Goal: Task Accomplishment & Management: Use online tool/utility

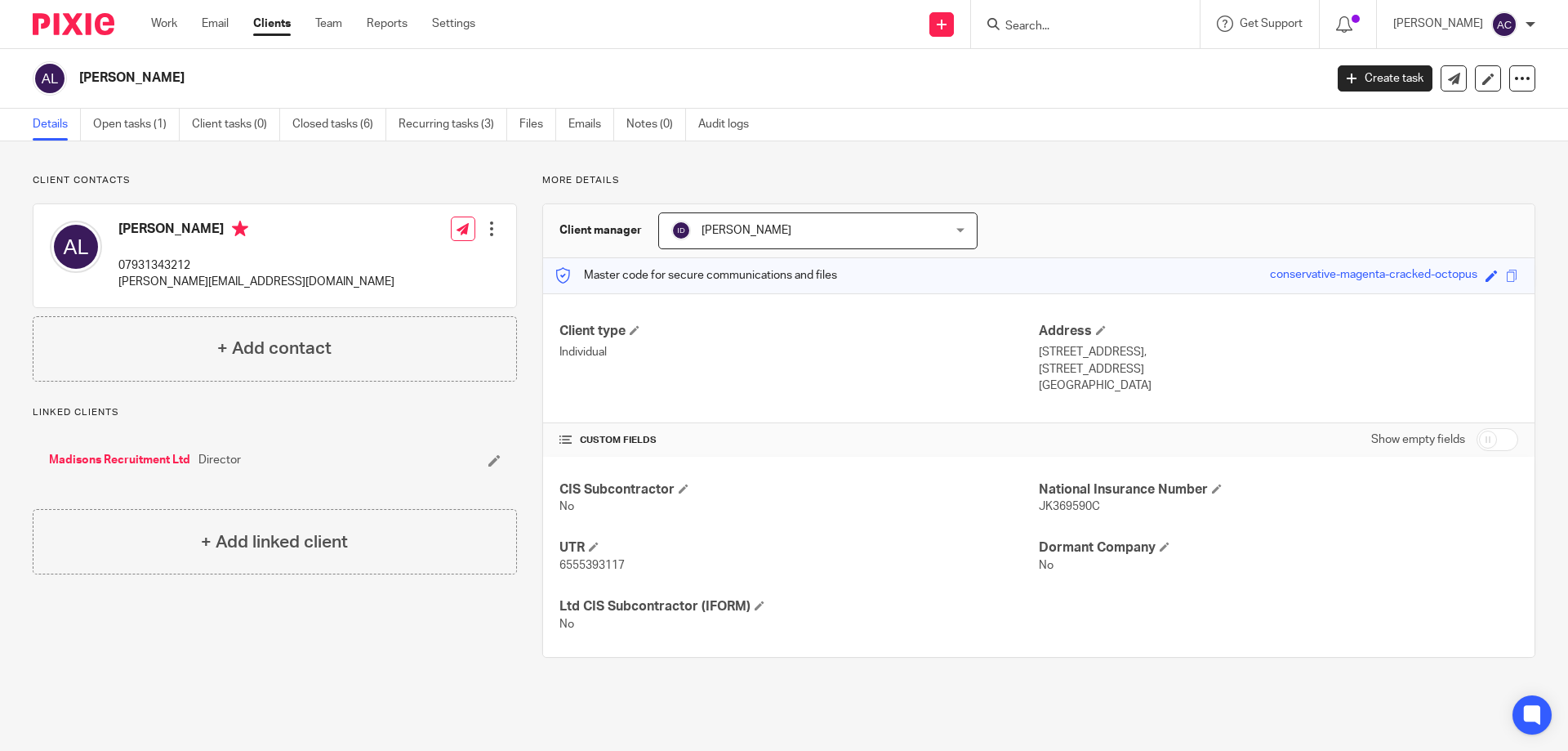
click at [1089, 28] on input "Search" at bounding box center [1077, 27] width 147 height 14
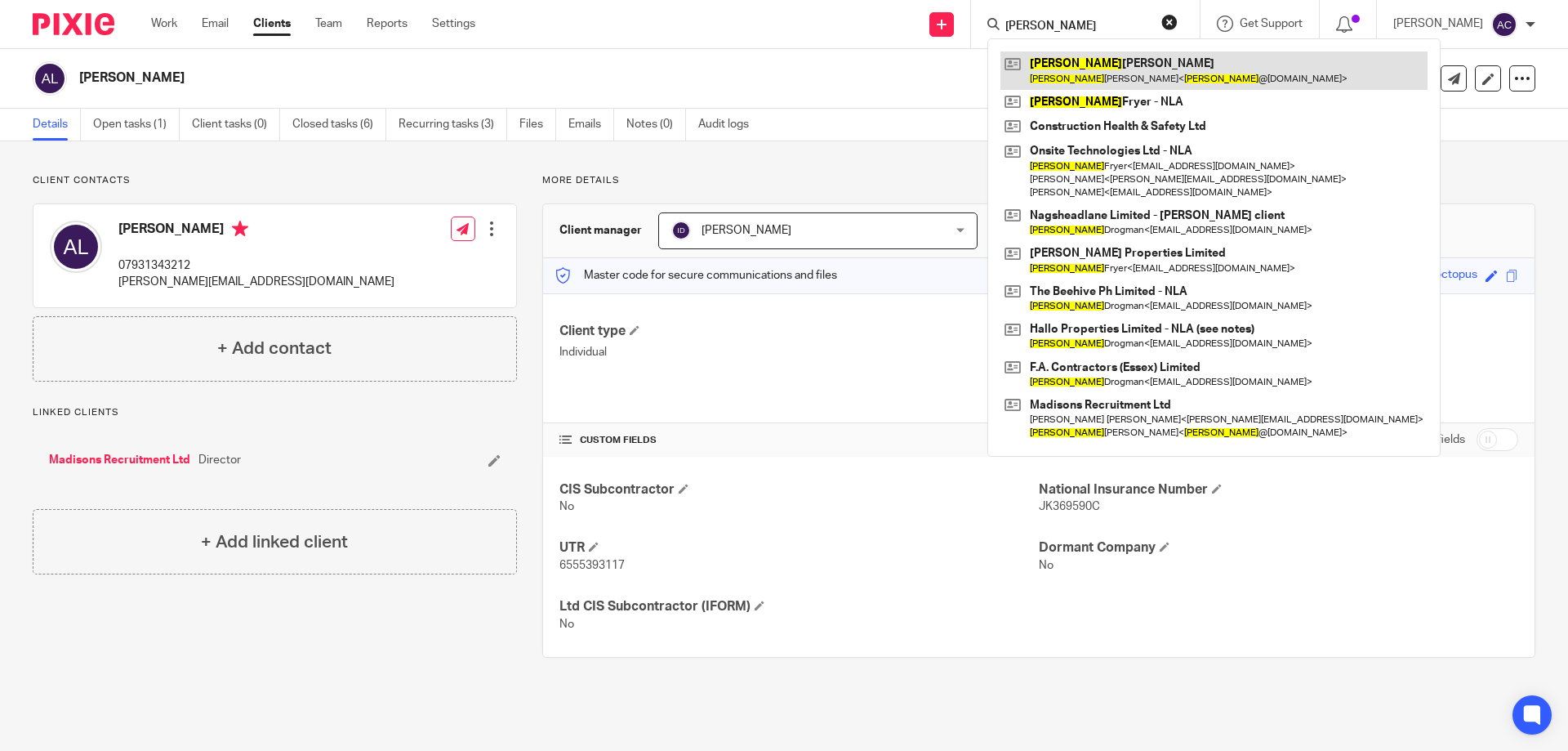
type input "ross"
click at [1095, 82] on link at bounding box center [1214, 70] width 427 height 38
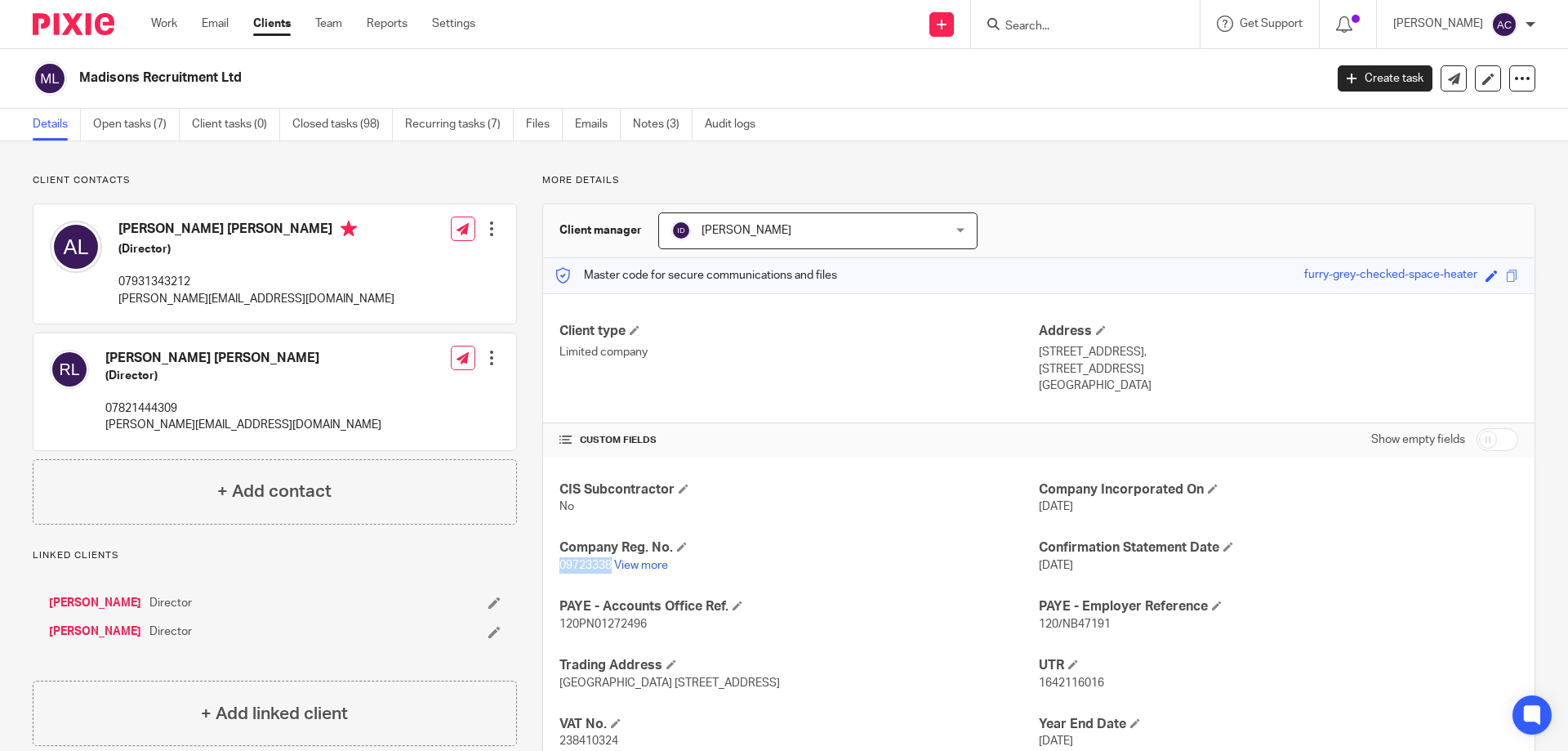
drag, startPoint x: 607, startPoint y: 564, endPoint x: 547, endPoint y: 557, distance: 60.4
click at [547, 557] on div "CIS Subcontractor No Company Incorporated On 8 Aug 2015 Company Reg. No. 097233…" at bounding box center [1038, 645] width 992 height 377
copy span "09723338"
click at [661, 572] on p "09723338 View more" at bounding box center [799, 565] width 479 height 16
click at [656, 566] on link "View more" at bounding box center [641, 566] width 54 height 11
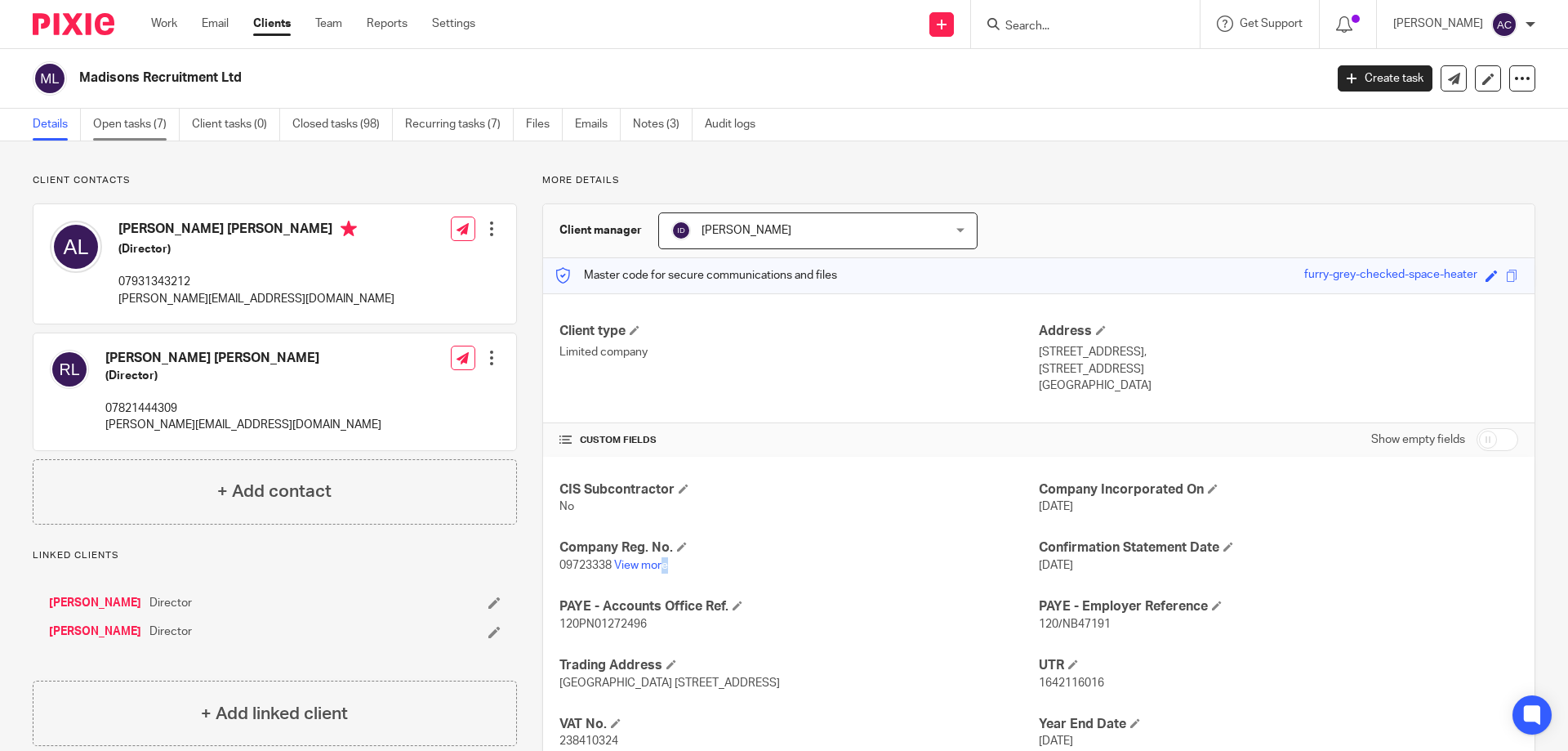
click at [120, 119] on link "Open tasks (7)" at bounding box center [136, 124] width 86 height 32
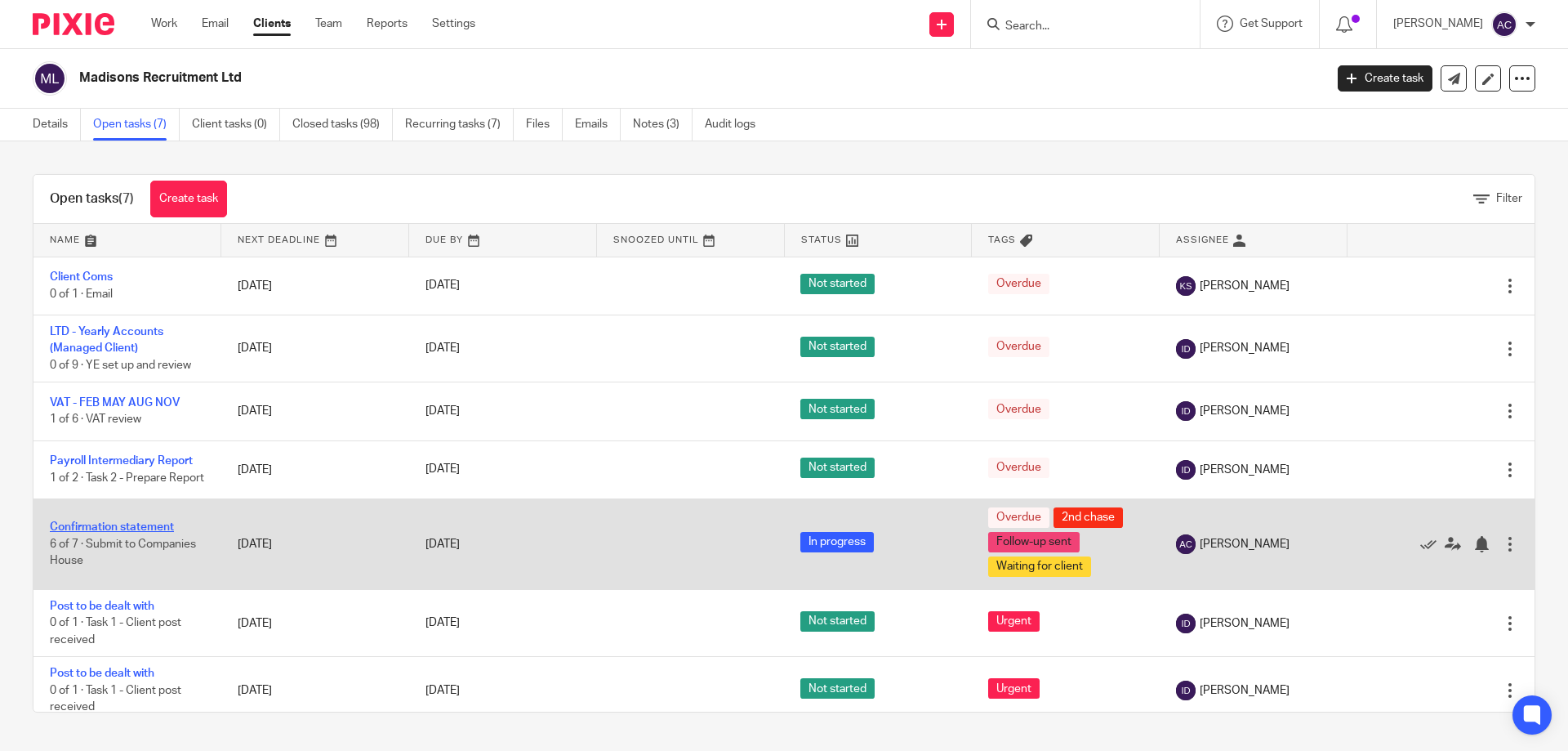
click at [149, 533] on link "Confirmation statement" at bounding box center [111, 527] width 124 height 11
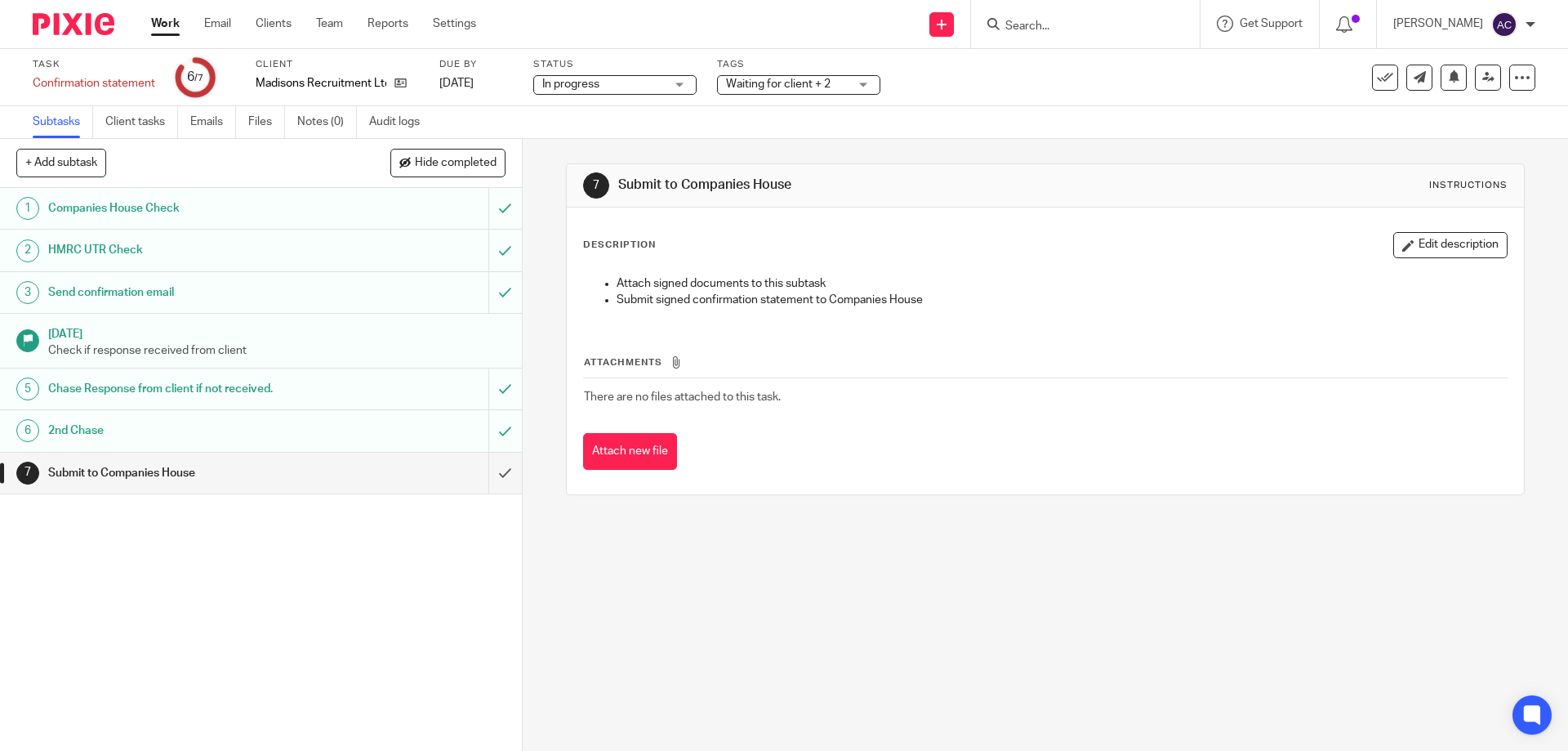
click at [795, 71] on div "Tags Waiting for client + 2 Awaiting Allocation In review (client) Internal rev…" at bounding box center [799, 77] width 163 height 39
click at [823, 79] on span "Waiting for client + 2" at bounding box center [778, 84] width 104 height 11
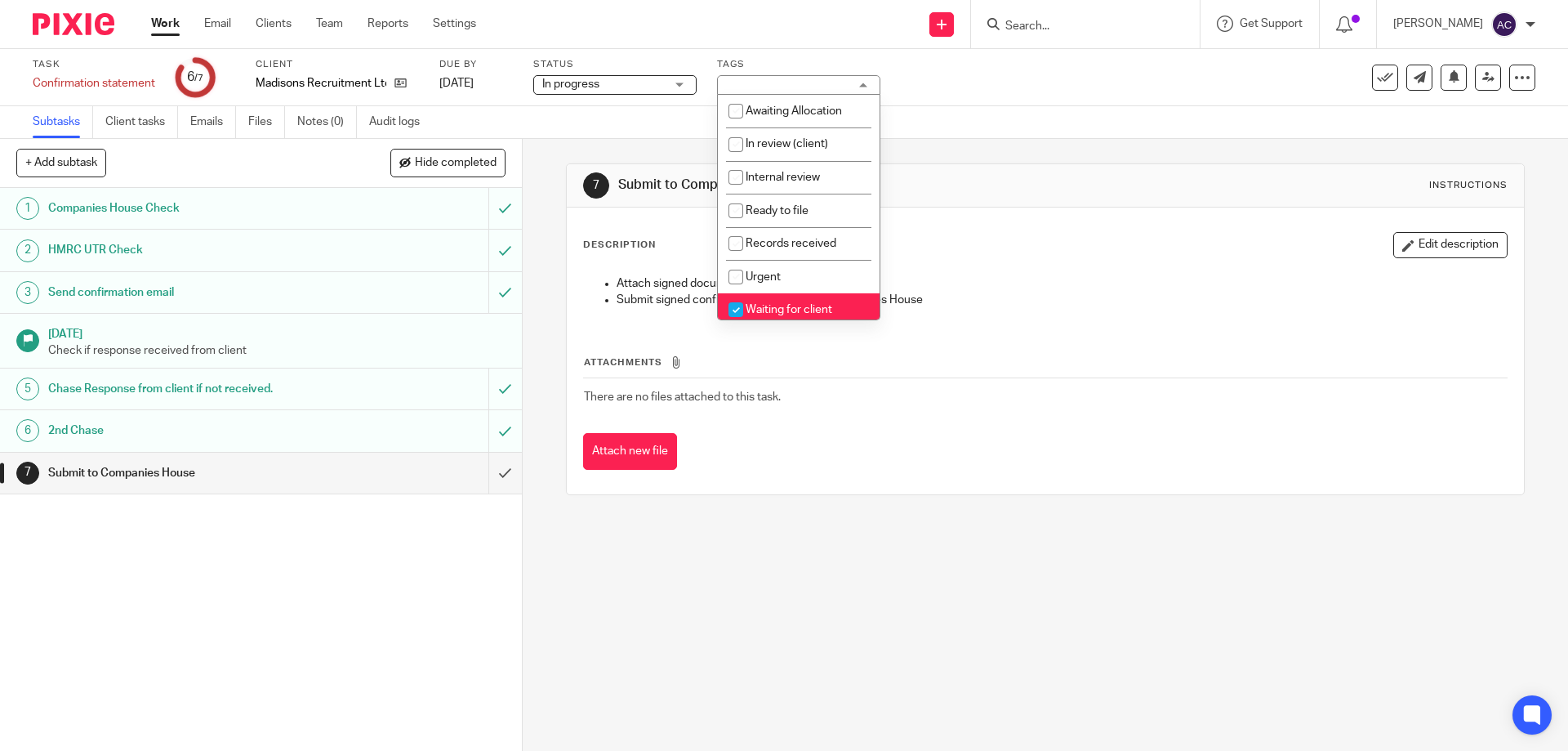
drag, startPoint x: 782, startPoint y: 308, endPoint x: 799, endPoint y: 249, distance: 61.4
click at [783, 308] on span "Waiting for client" at bounding box center [789, 310] width 86 height 11
checkbox input "false"
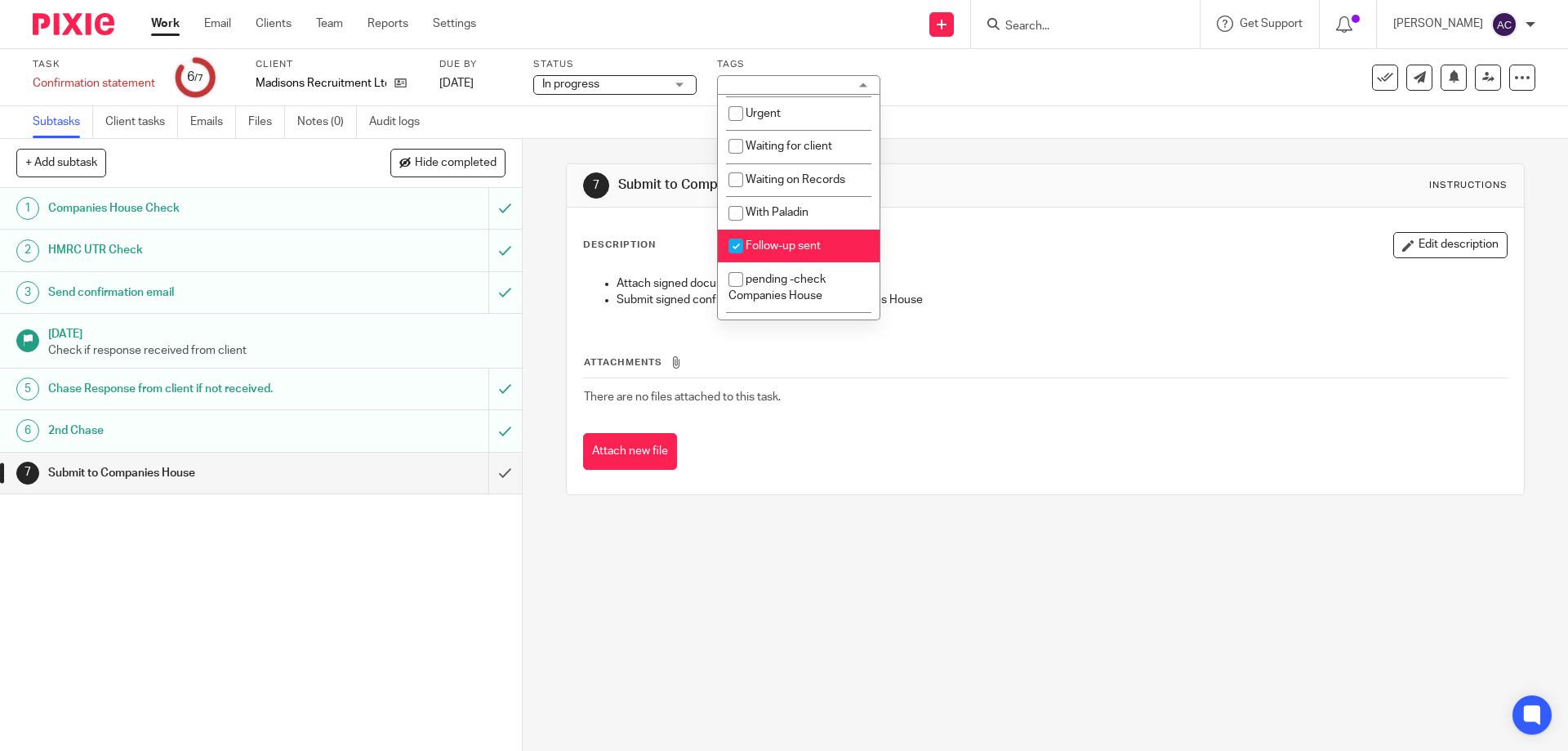
click at [793, 241] on span "Follow-up sent" at bounding box center [783, 246] width 75 height 11
checkbox input "false"
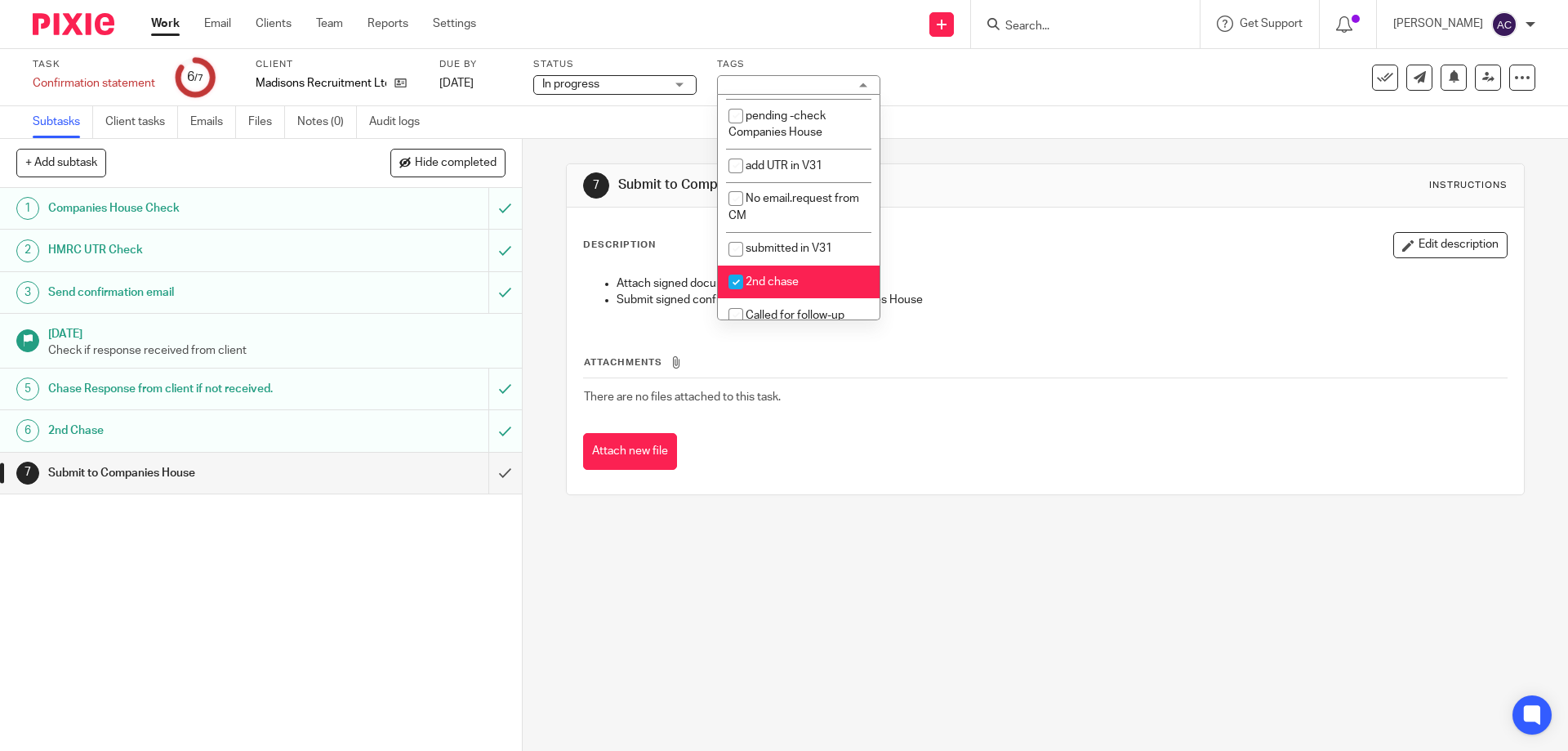
click at [806, 271] on li "2nd chase" at bounding box center [799, 282] width 161 height 33
checkbox input "false"
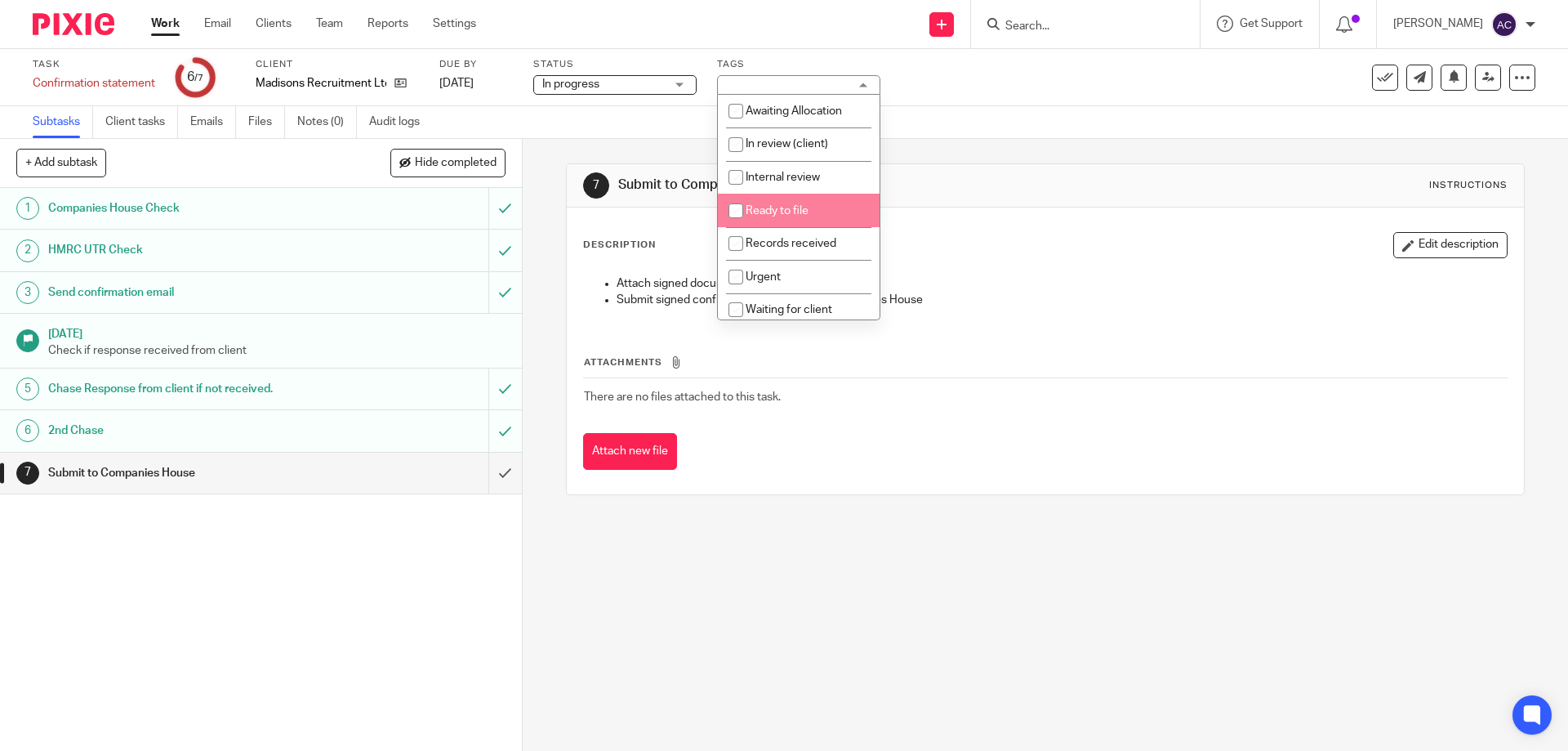
drag, startPoint x: 801, startPoint y: 211, endPoint x: 1093, endPoint y: 200, distance: 292.2
click at [807, 211] on span "Ready to file" at bounding box center [777, 211] width 63 height 11
checkbox input "true"
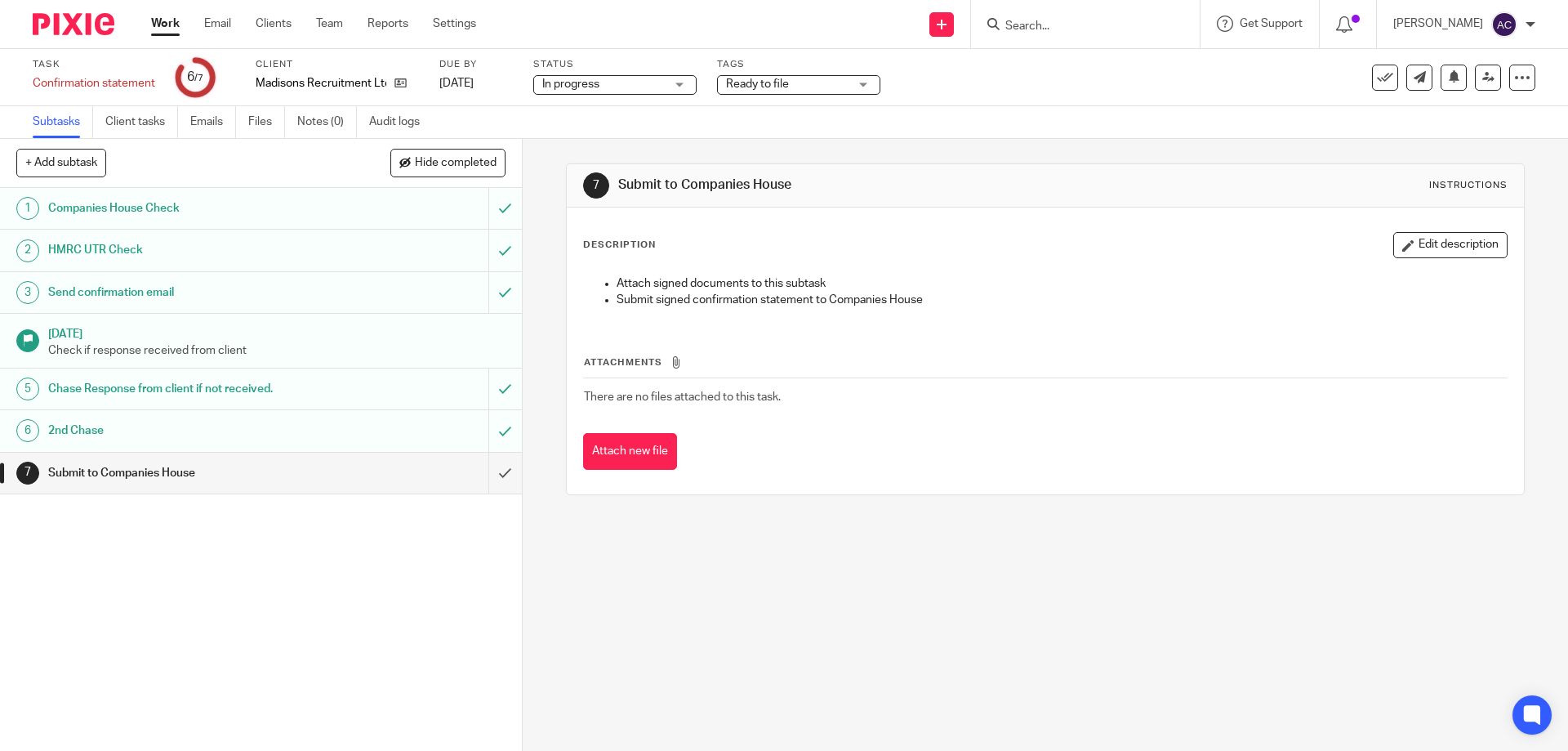
click at [1093, 199] on div "7 Submit to Companies House Instructions" at bounding box center [1045, 186] width 957 height 44
click at [400, 79] on icon at bounding box center [401, 83] width 12 height 12
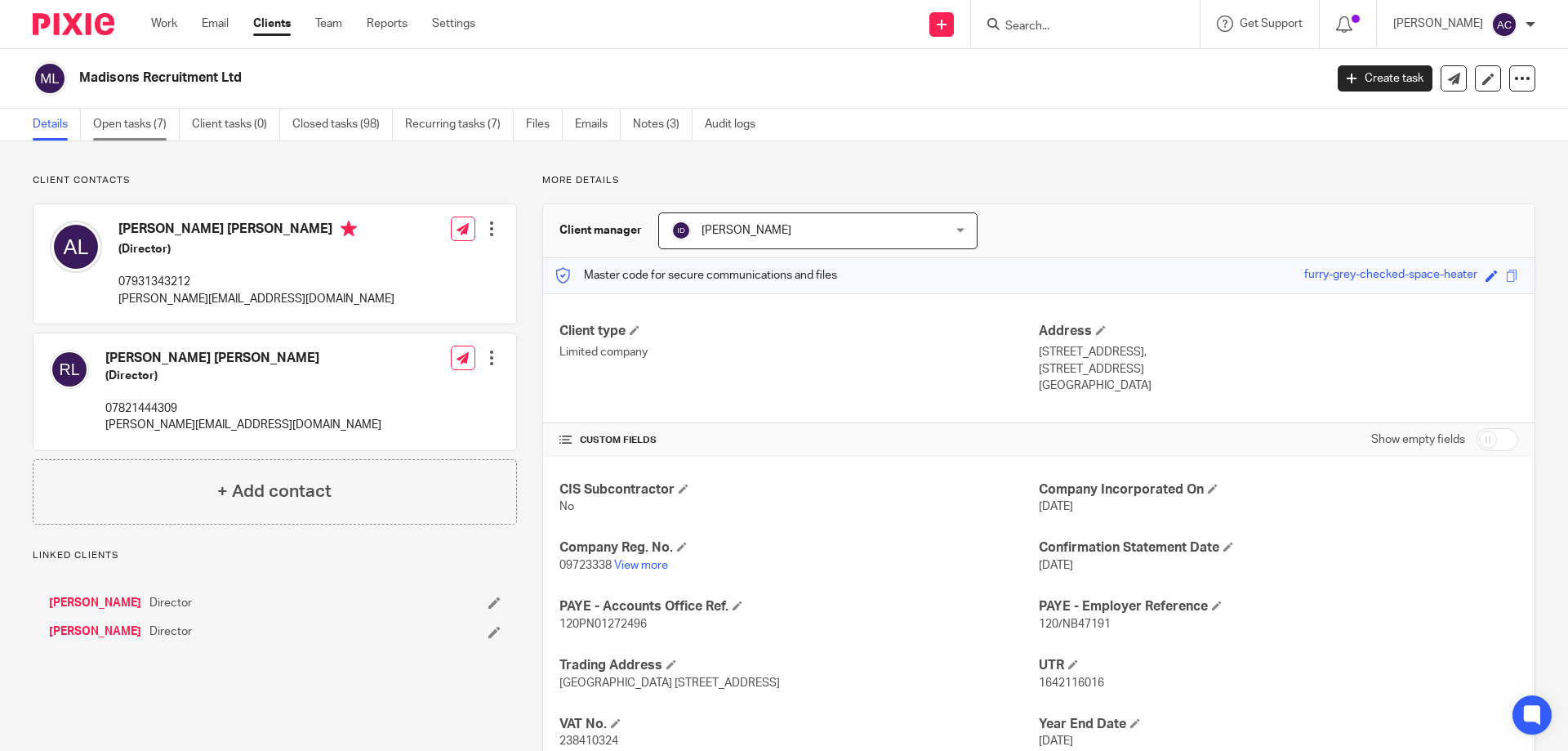
click at [131, 122] on link "Open tasks (7)" at bounding box center [136, 124] width 86 height 32
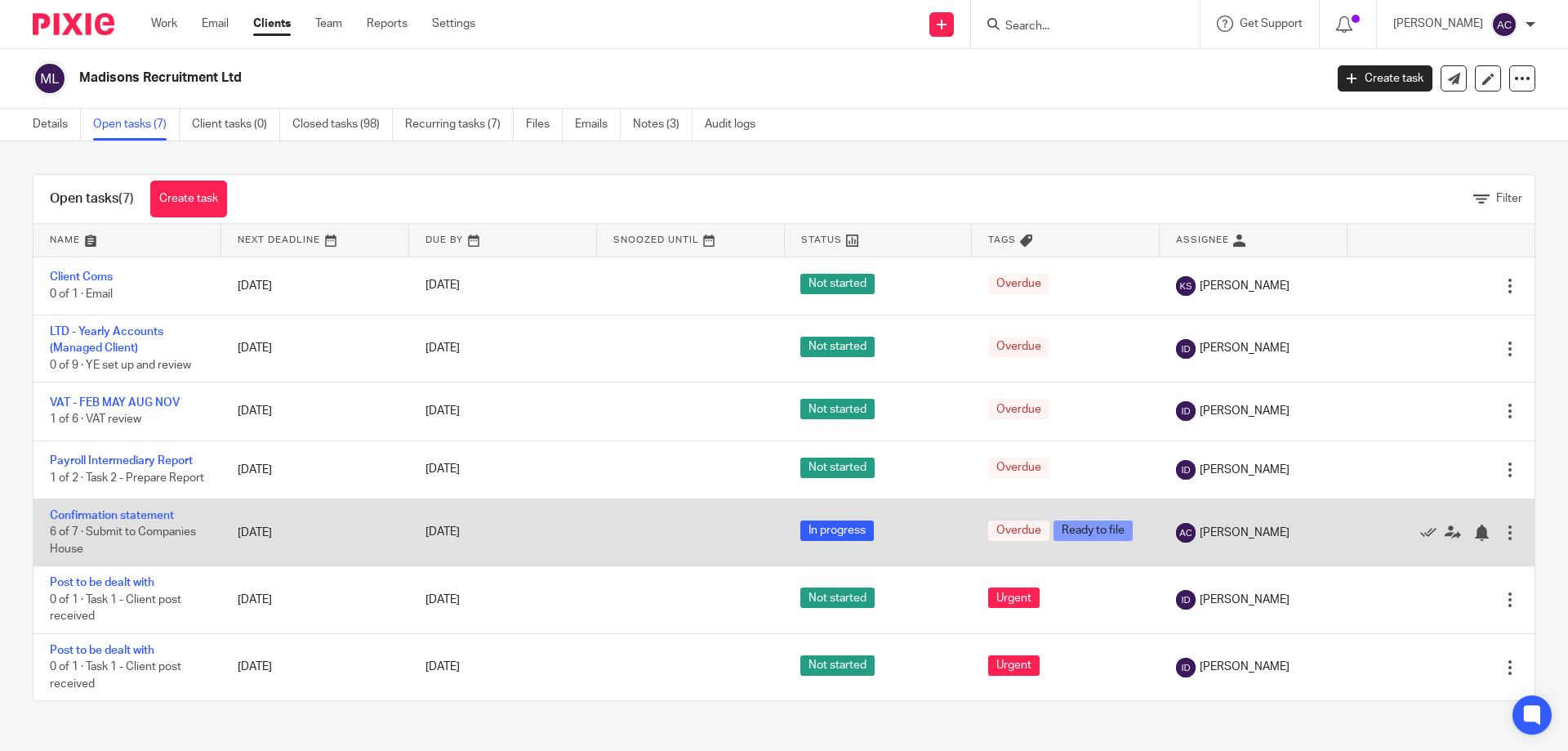
drag, startPoint x: 83, startPoint y: 525, endPoint x: 362, endPoint y: 542, distance: 279.5
click at [84, 521] on link "Confirmation statement" at bounding box center [111, 516] width 124 height 11
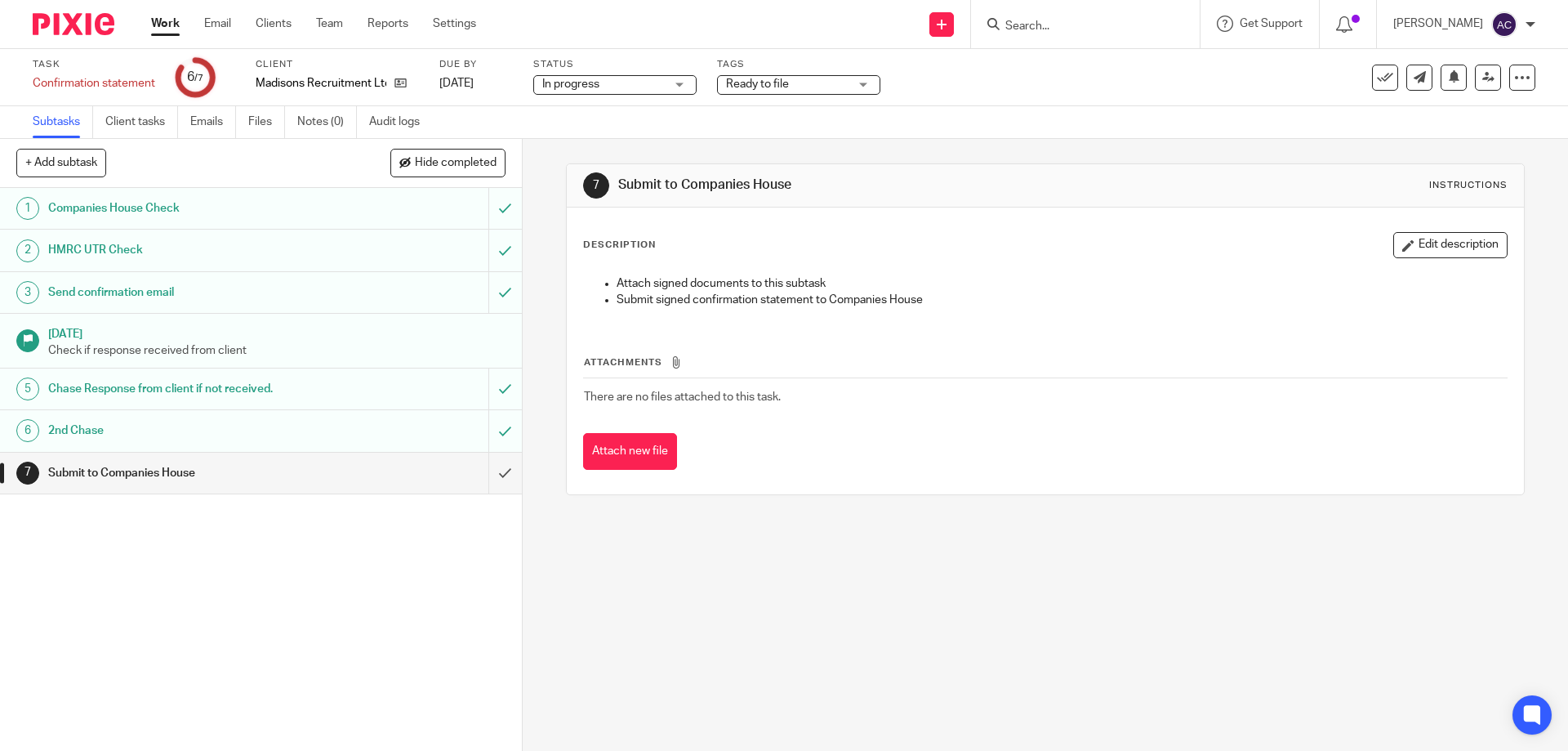
click at [401, 482] on div "Submit to Companies House" at bounding box center [260, 473] width 424 height 25
click at [481, 476] on input "submit" at bounding box center [261, 473] width 522 height 41
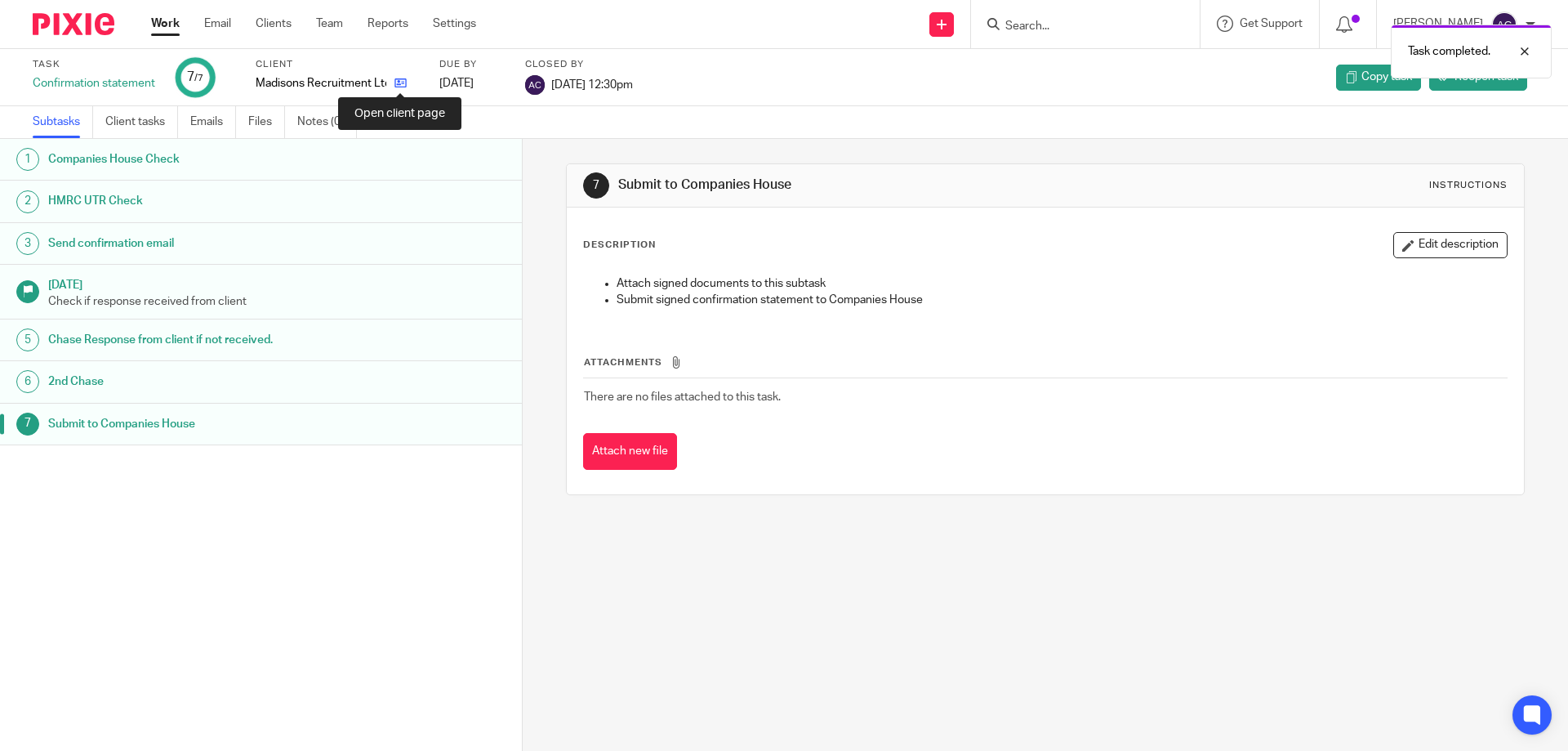
click at [401, 81] on icon at bounding box center [401, 83] width 12 height 12
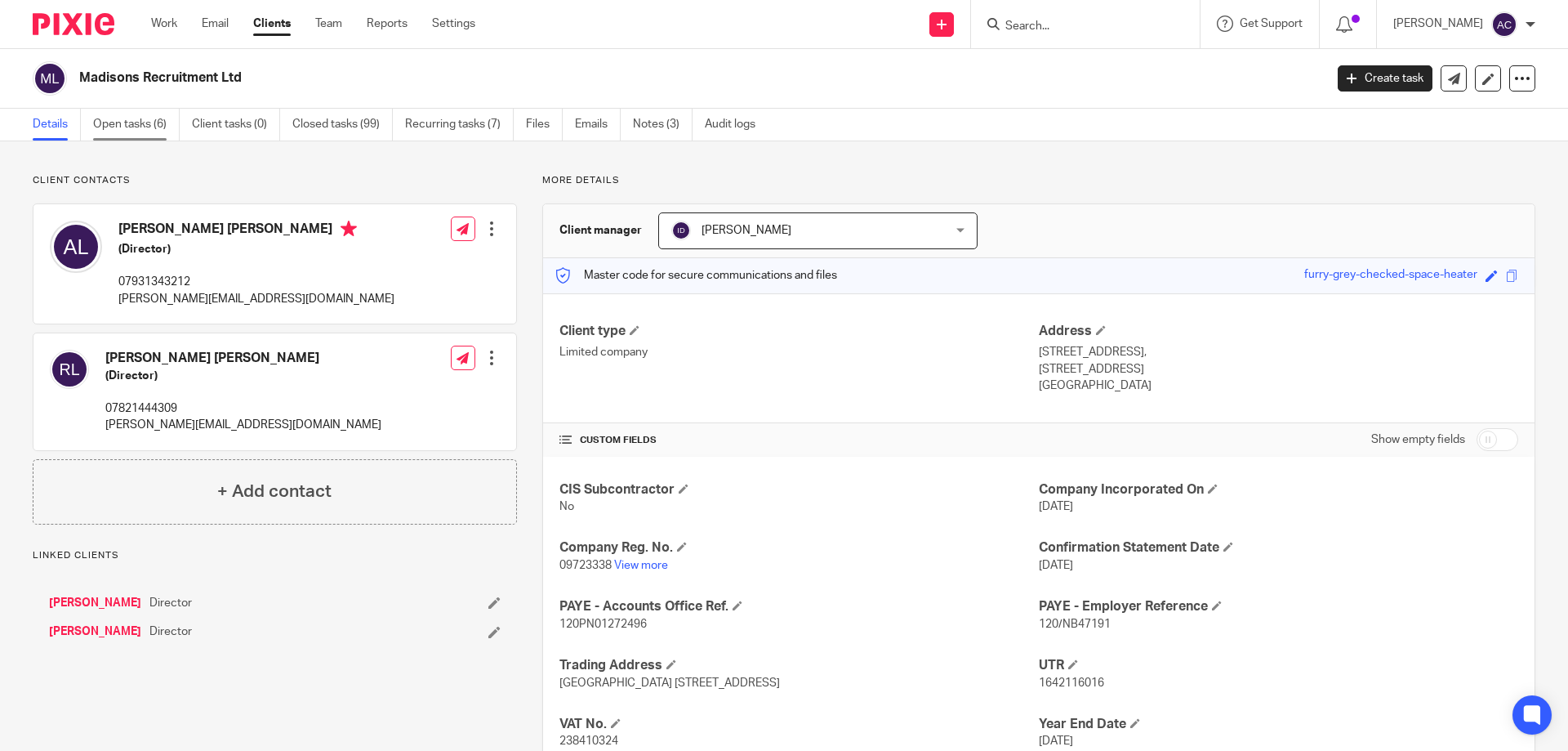
click at [136, 122] on link "Open tasks (6)" at bounding box center [136, 124] width 86 height 32
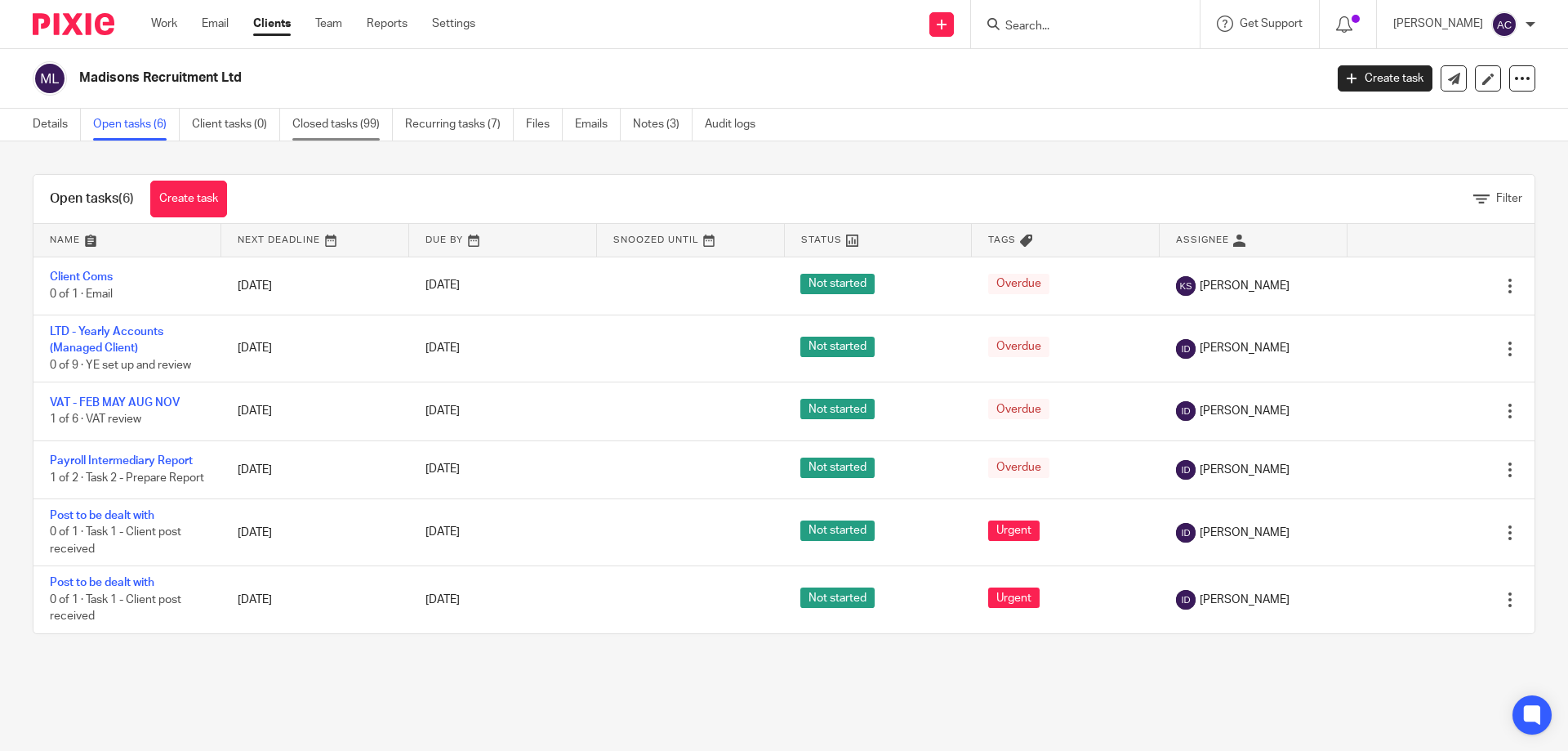
click at [334, 139] on link "Closed tasks (99)" at bounding box center [343, 124] width 101 height 32
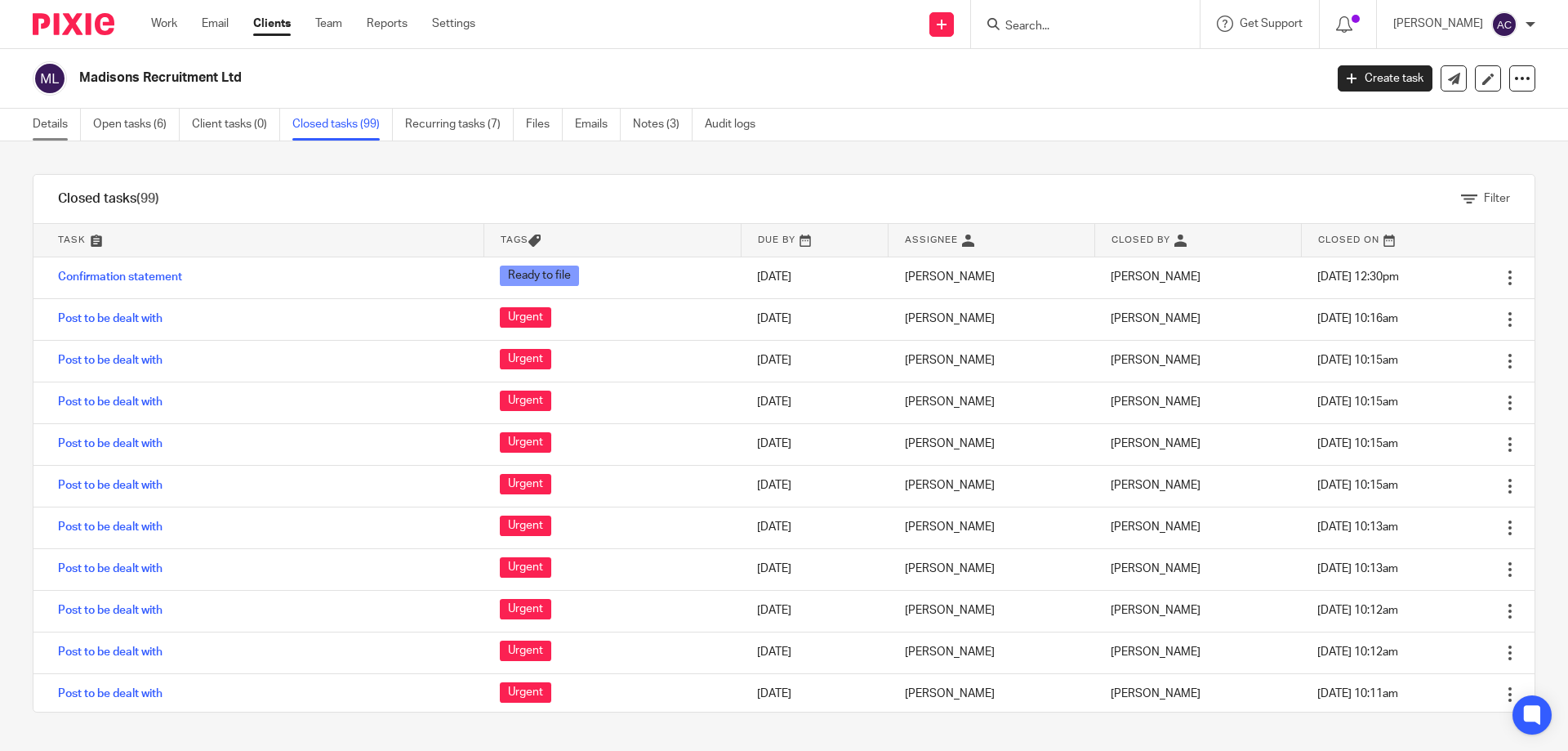
click at [67, 121] on link "Details" at bounding box center [56, 124] width 48 height 32
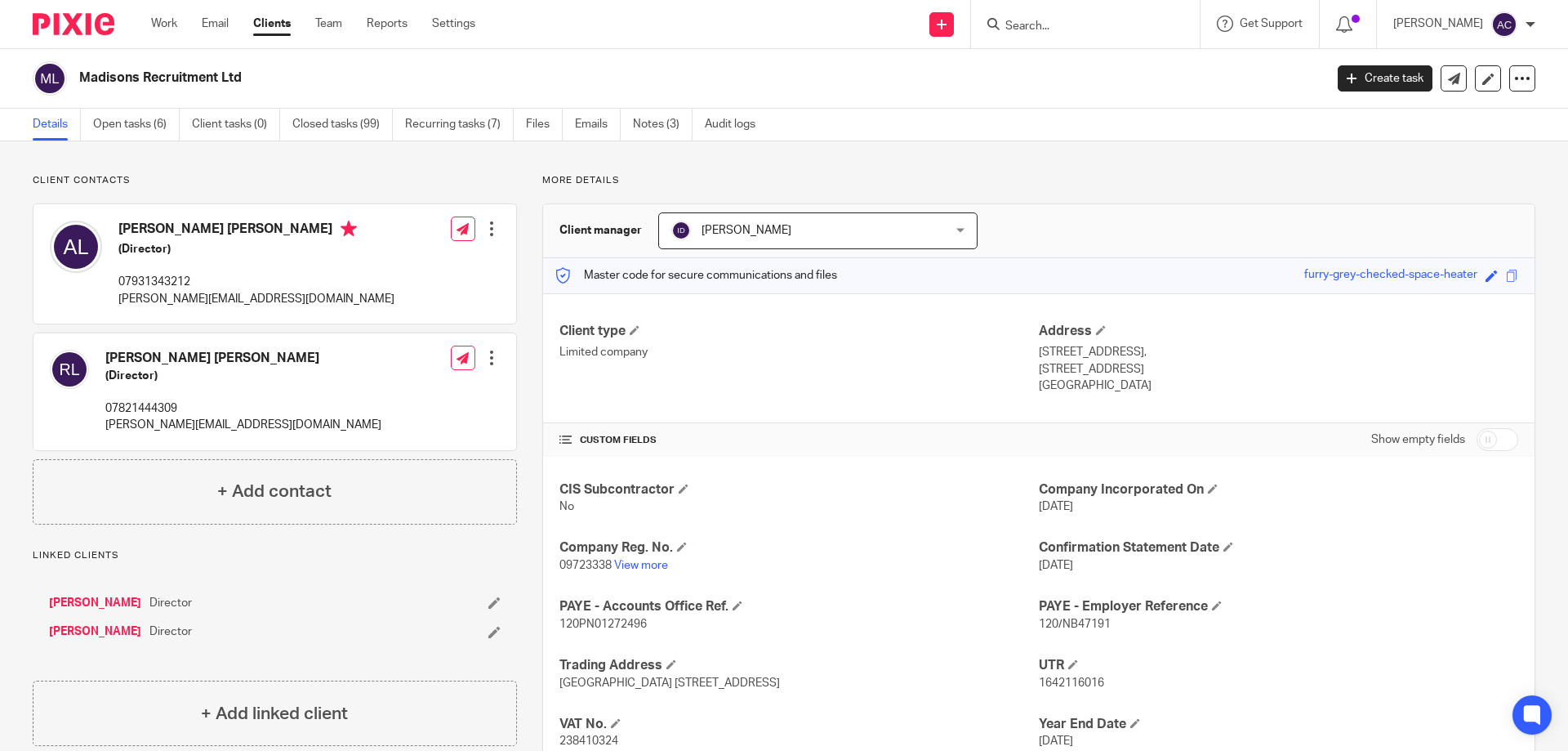
click at [1030, 28] on input "Search" at bounding box center [1077, 27] width 147 height 14
type input "sjc"
click at [1074, 66] on link at bounding box center [1138, 70] width 276 height 38
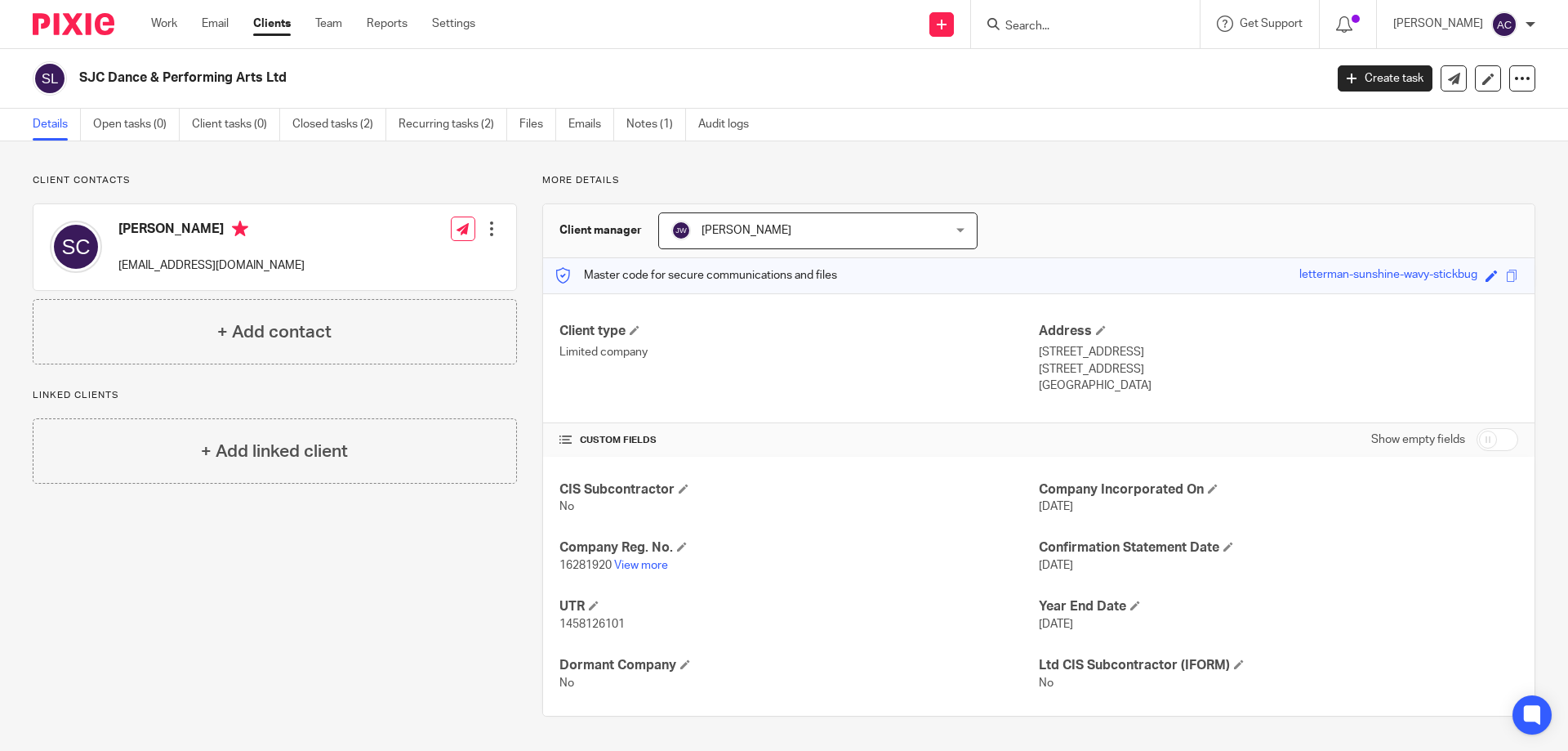
click at [1044, 32] on input "Search" at bounding box center [1077, 27] width 147 height 14
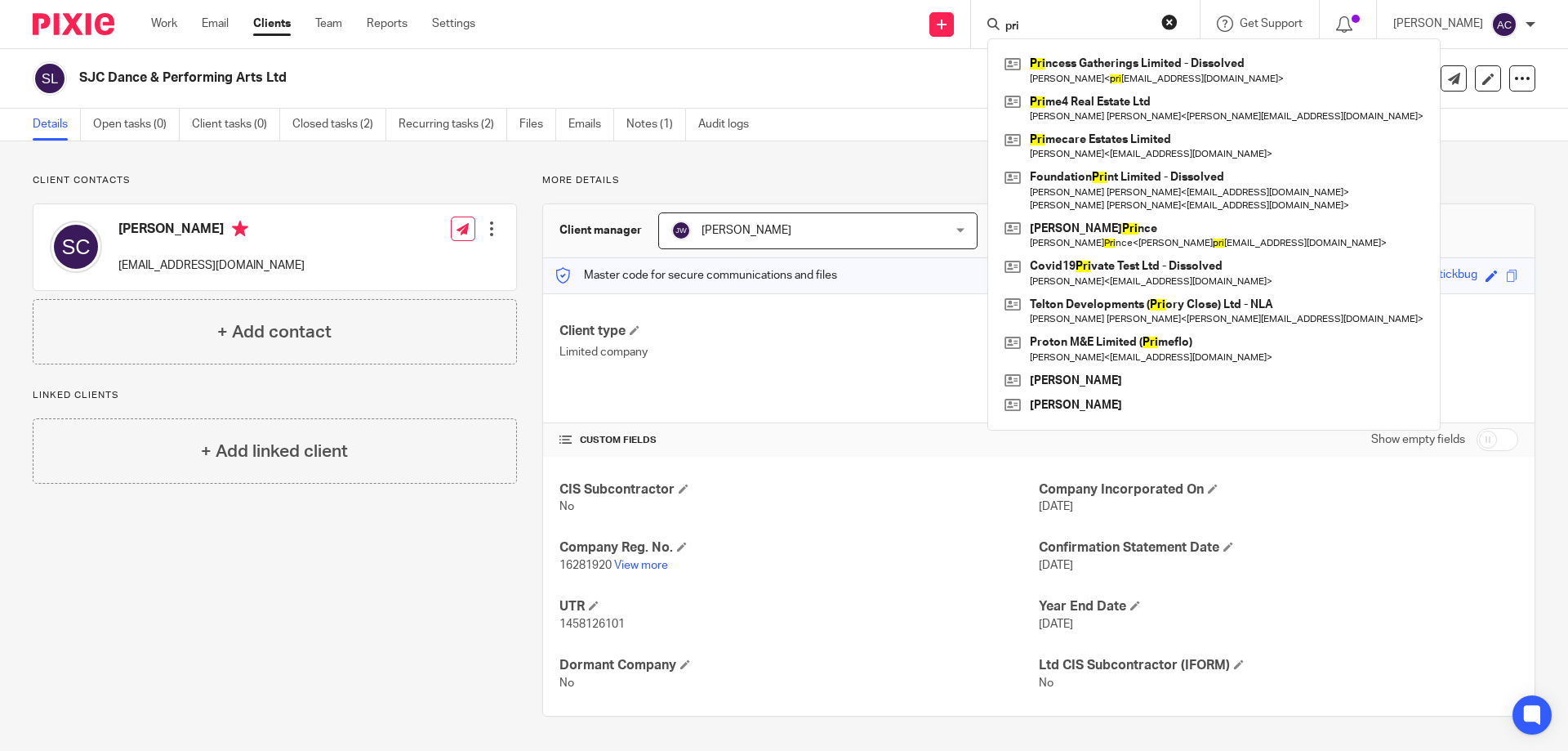
type input "prio"
